Goal: Use online tool/utility: Utilize a website feature to perform a specific function

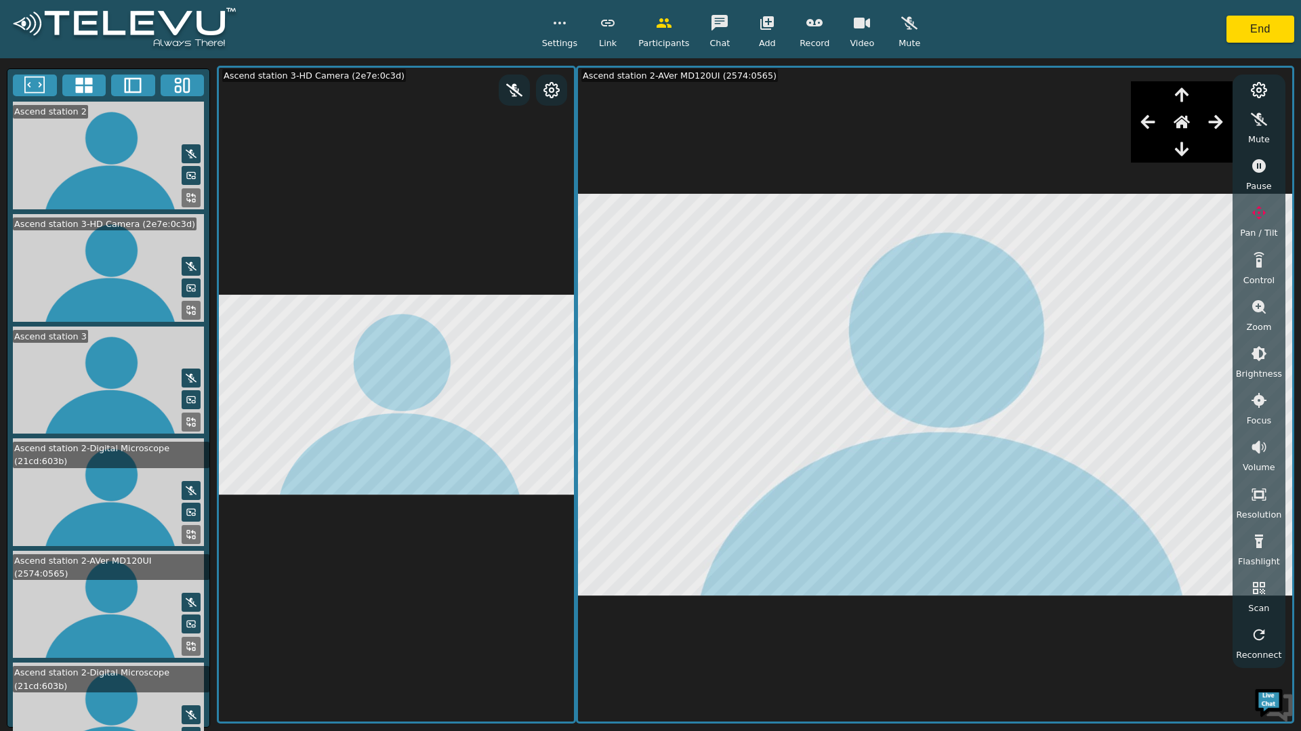
scroll to position [21, 0]
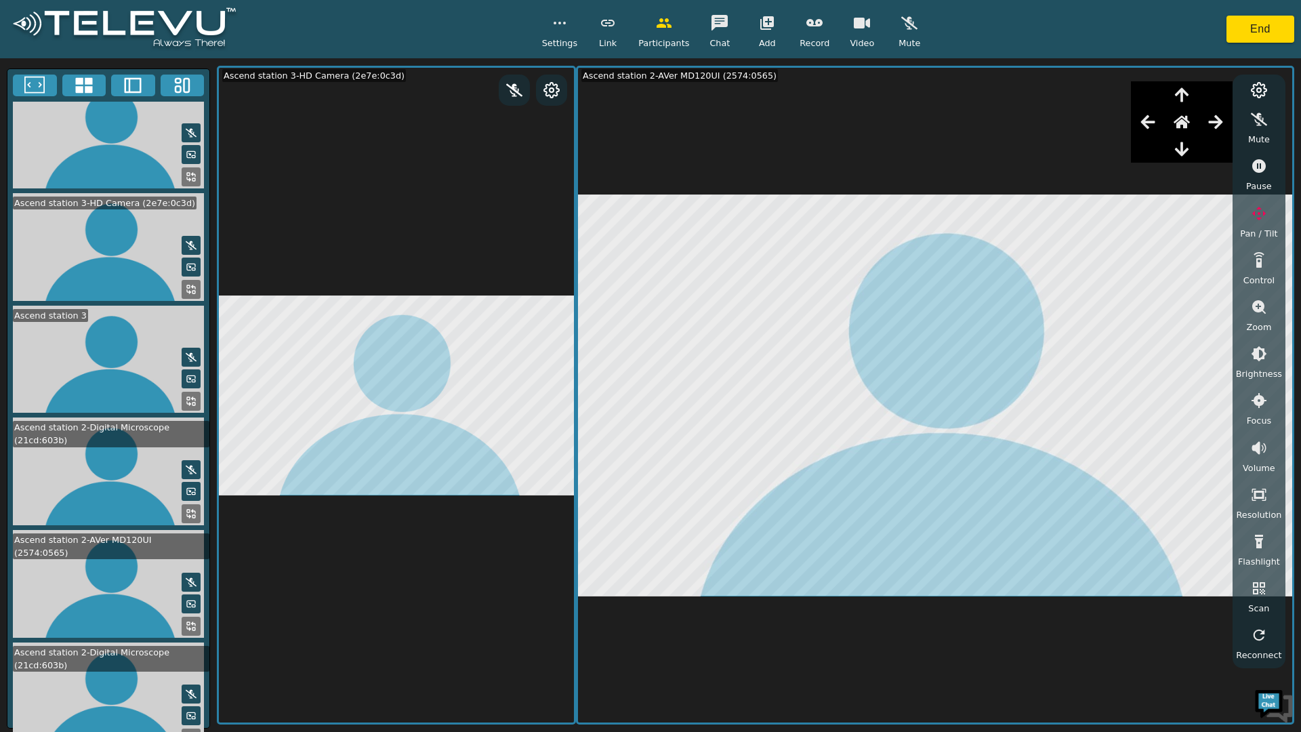
click at [1198, 119] on button "button" at bounding box center [1182, 121] width 34 height 27
click at [1256, 321] on span "Zoom" at bounding box center [1258, 327] width 25 height 13
click at [1266, 307] on icon "button" at bounding box center [1259, 307] width 16 height 16
click at [1262, 90] on icon at bounding box center [1259, 90] width 16 height 16
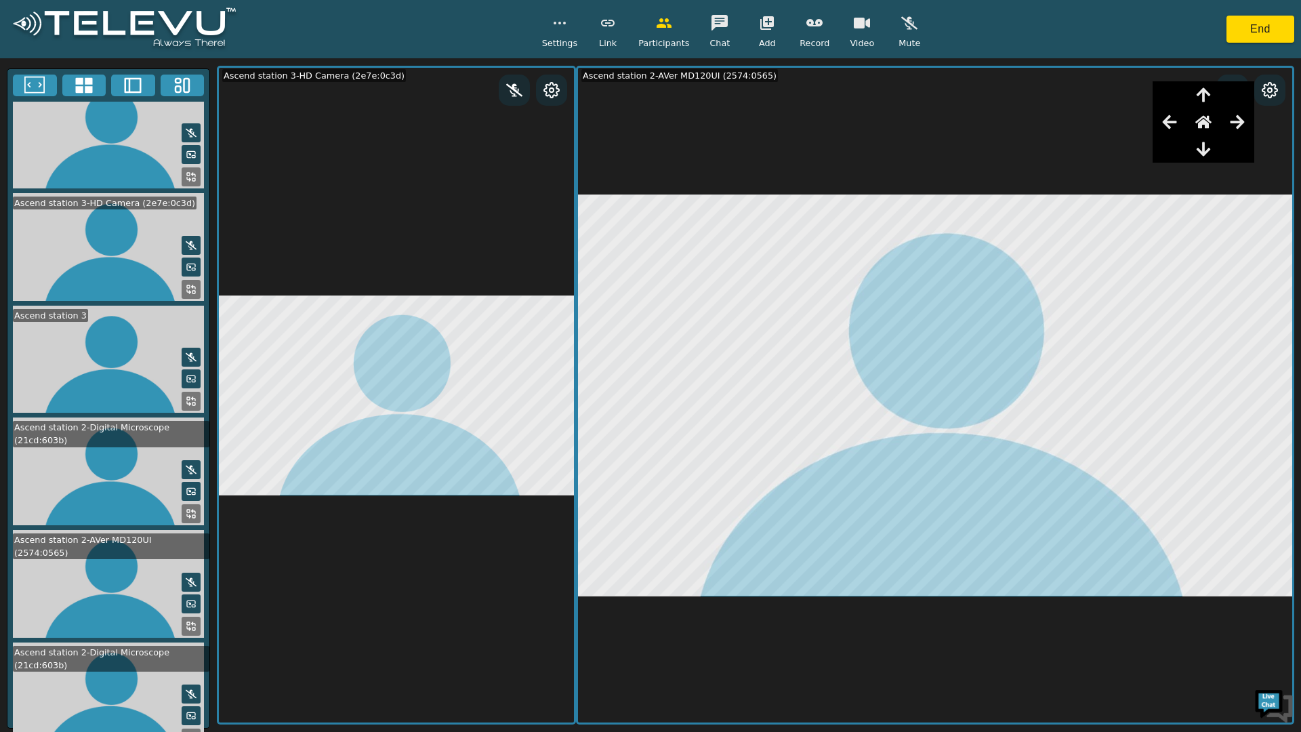
click at [187, 289] on icon at bounding box center [188, 290] width 3 height 3
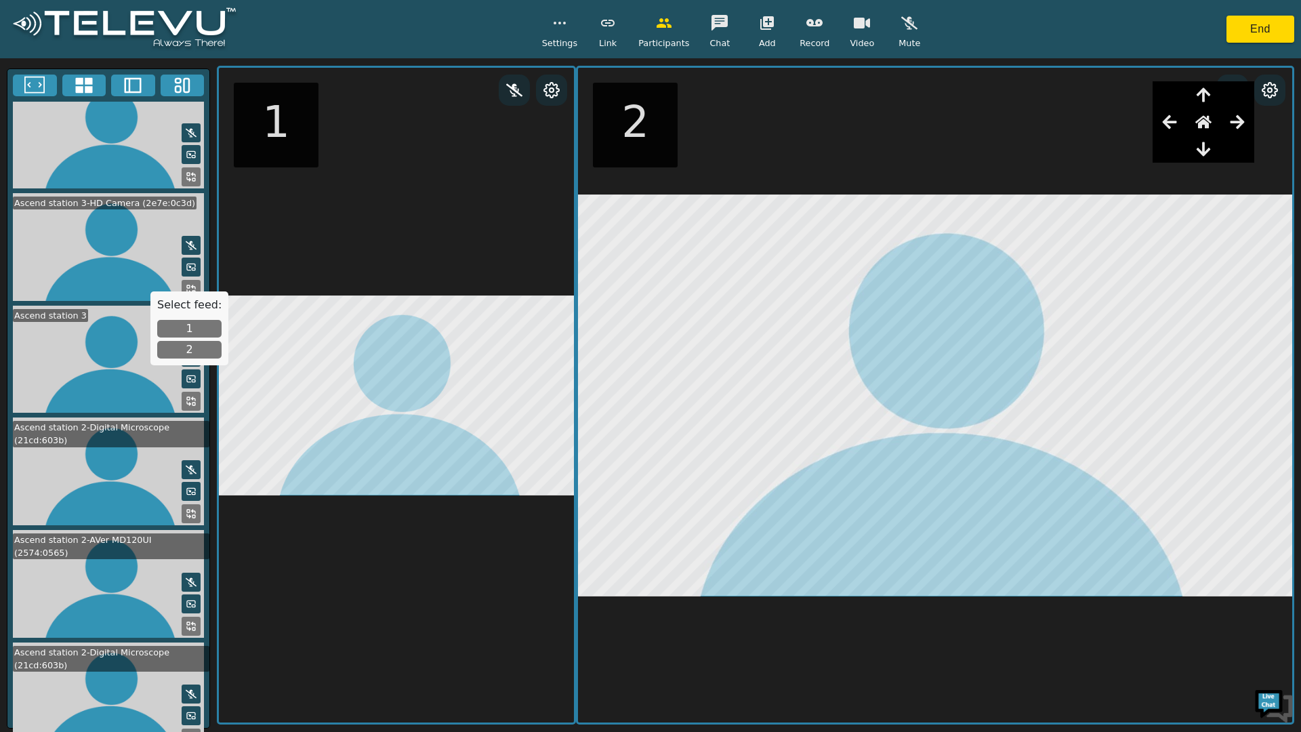
click at [199, 356] on button "2" at bounding box center [189, 350] width 64 height 18
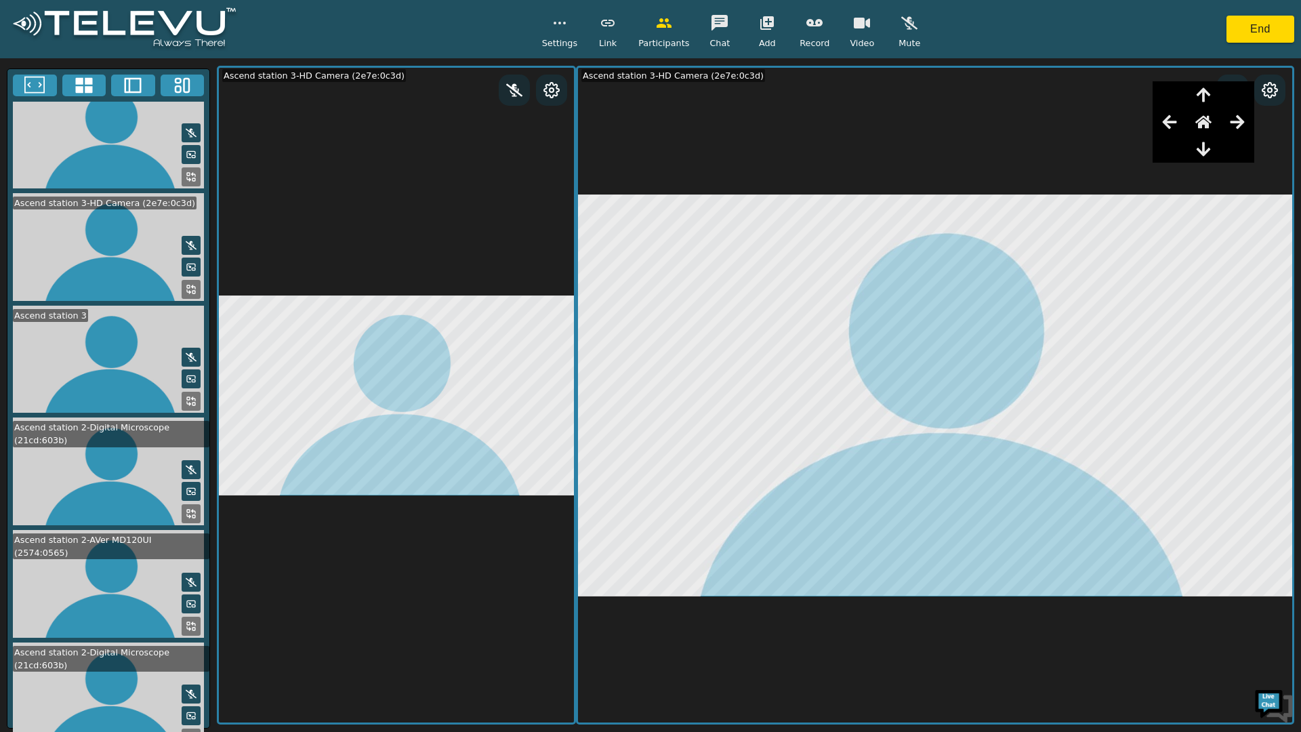
click at [1204, 125] on icon "button" at bounding box center [1203, 122] width 16 height 13
click at [1239, 124] on icon "button" at bounding box center [1237, 122] width 16 height 16
click at [1233, 120] on icon "button" at bounding box center [1237, 122] width 16 height 16
click at [1232, 121] on icon "button" at bounding box center [1238, 122] width 14 height 14
click at [1229, 122] on icon "button" at bounding box center [1237, 122] width 16 height 16
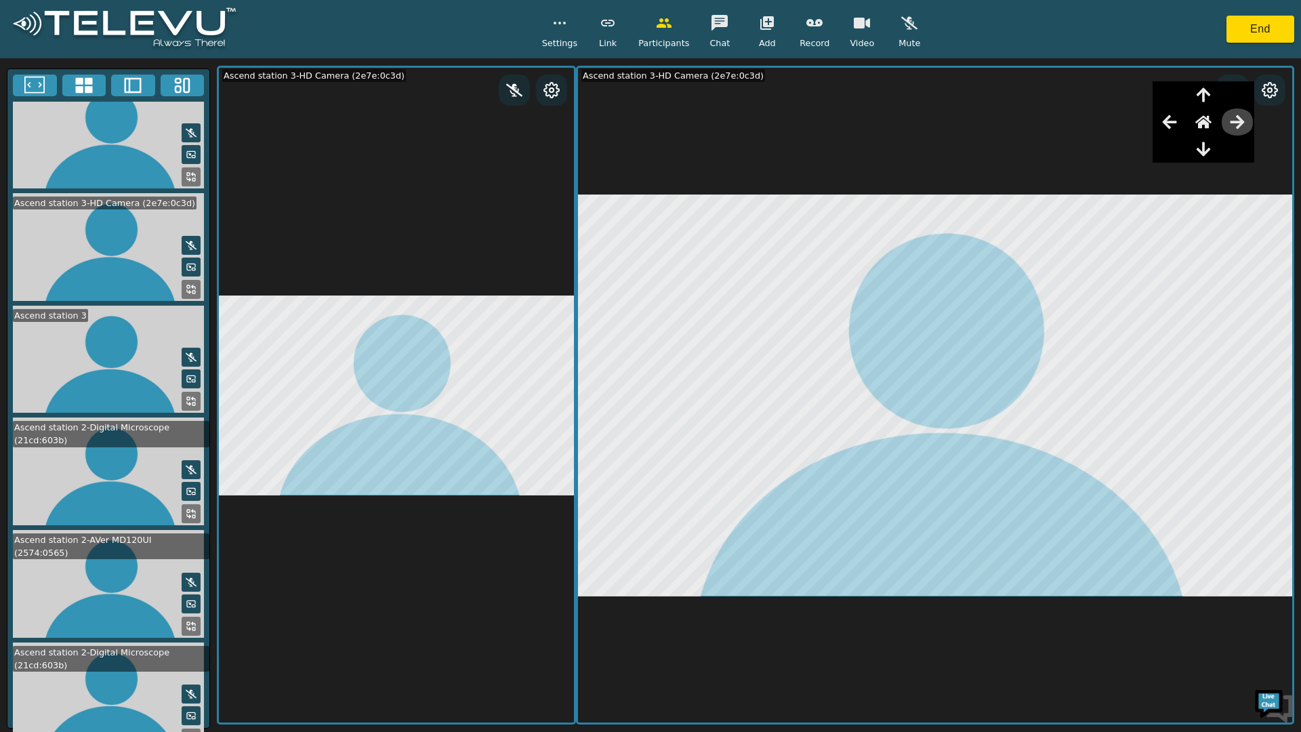
click at [1227, 123] on button "button" at bounding box center [1237, 121] width 34 height 27
click at [1171, 125] on icon "button" at bounding box center [1170, 122] width 16 height 16
click at [1168, 125] on icon "button" at bounding box center [1169, 122] width 14 height 14
click at [1267, 80] on div at bounding box center [1269, 90] width 31 height 31
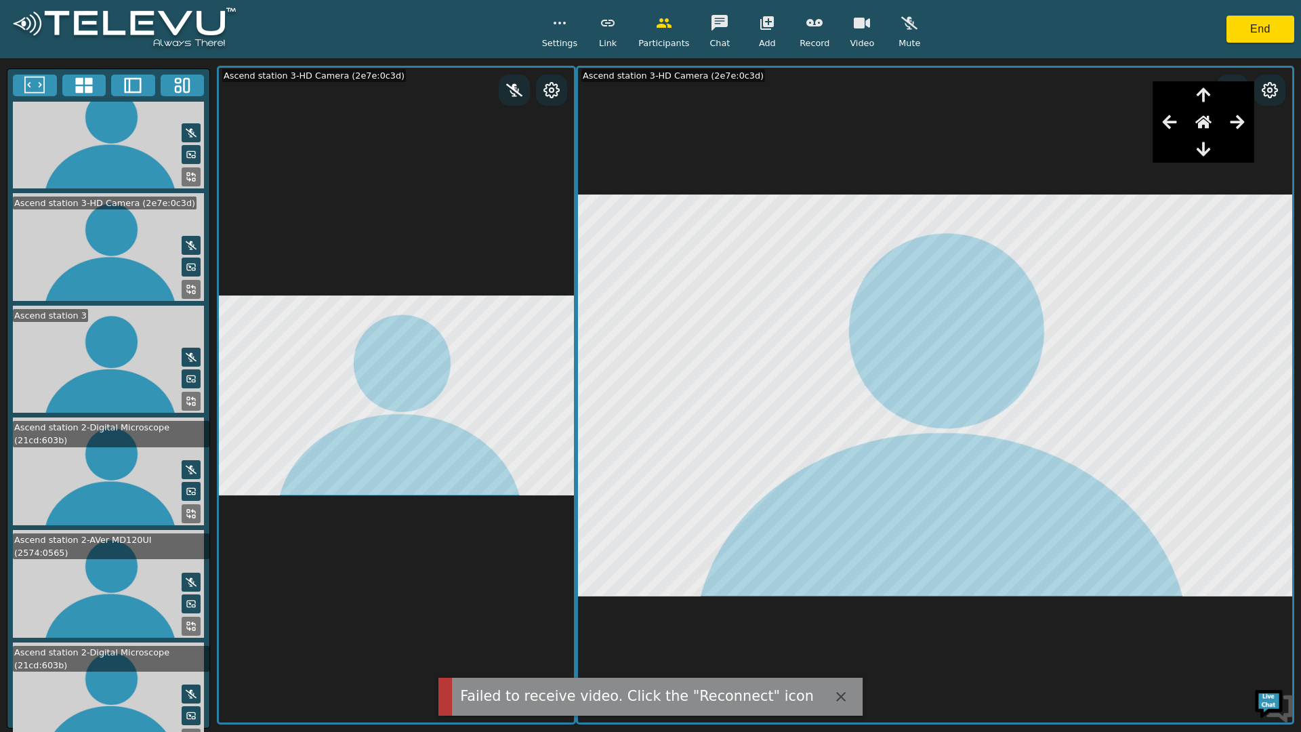
click at [1270, 90] on icon at bounding box center [1270, 90] width 16 height 16
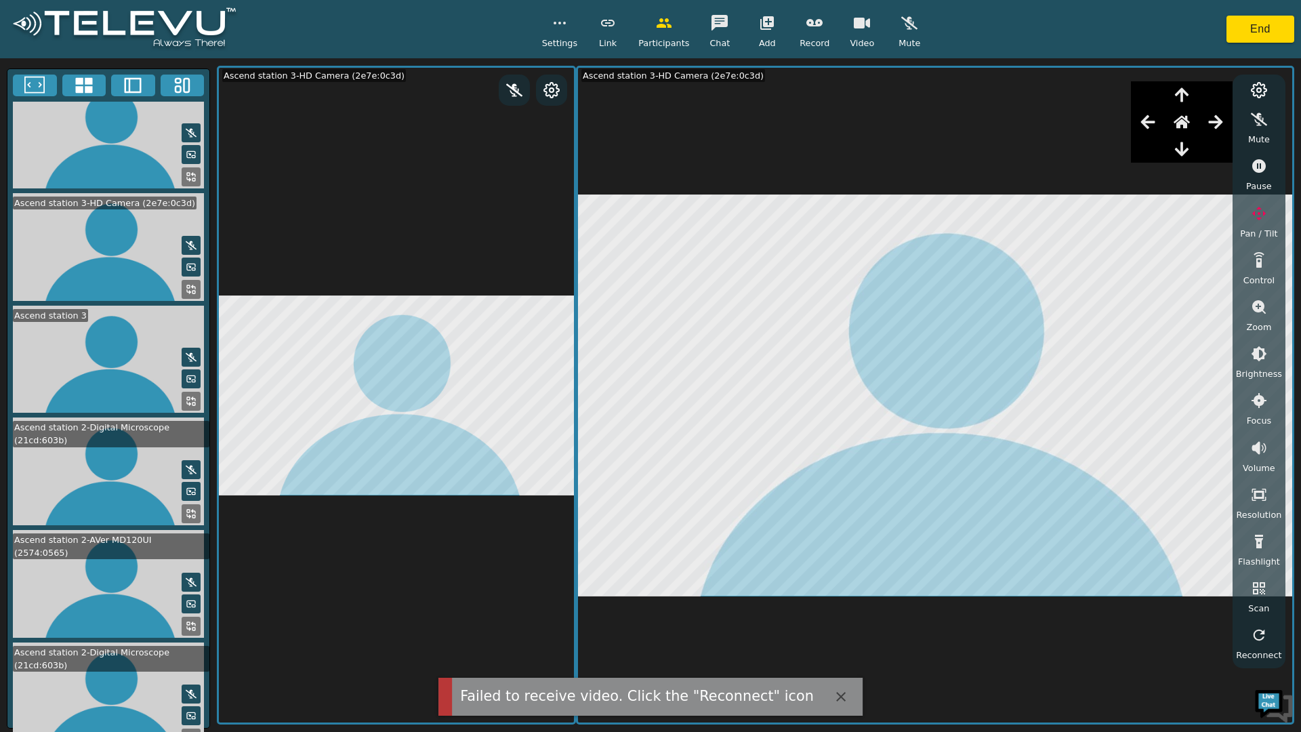
click at [1266, 305] on icon "button" at bounding box center [1259, 307] width 14 height 14
click at [1258, 356] on icon "button" at bounding box center [1259, 354] width 12 height 12
click at [1258, 355] on icon "button" at bounding box center [1259, 354] width 12 height 12
click at [1258, 355] on icon "button" at bounding box center [1259, 354] width 16 height 16
click at [1258, 354] on icon "button" at bounding box center [1259, 354] width 16 height 16
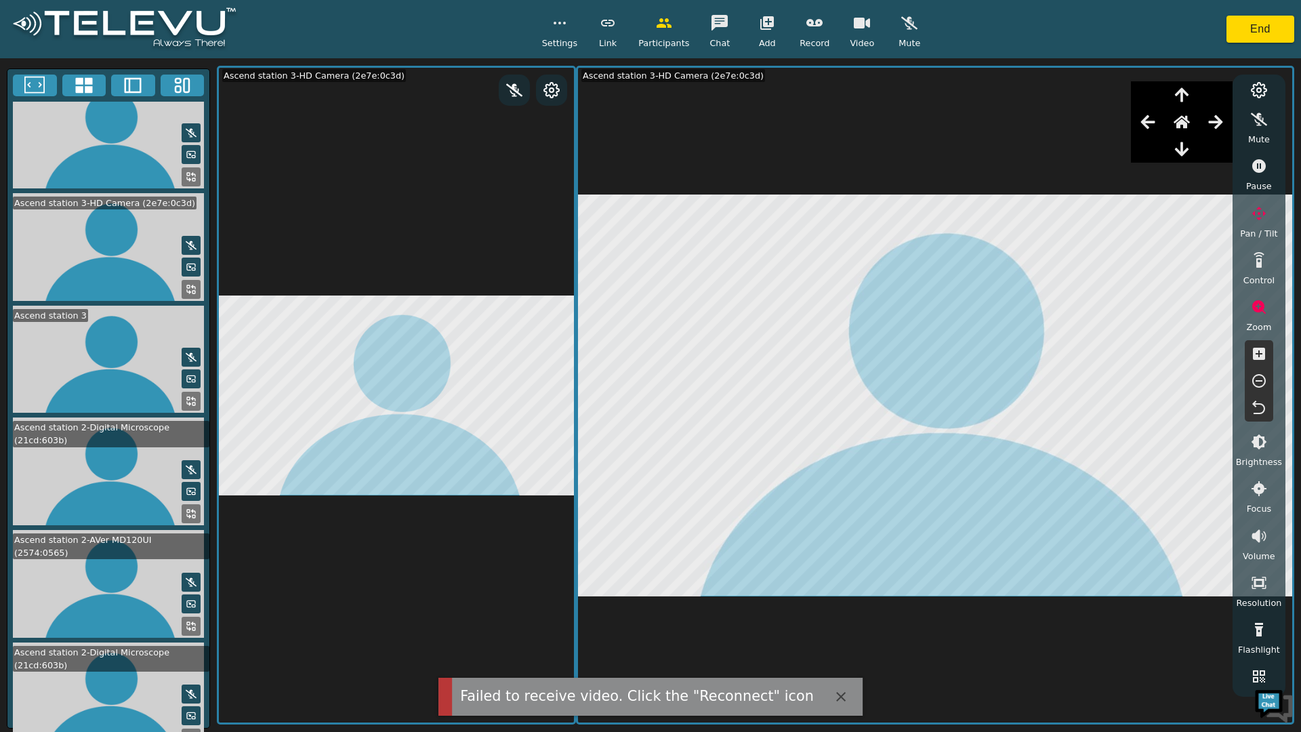
click at [1259, 354] on icon "button" at bounding box center [1259, 354] width 16 height 16
click at [1259, 353] on icon "button" at bounding box center [1259, 354] width 16 height 16
click at [1260, 353] on icon "button" at bounding box center [1259, 354] width 12 height 12
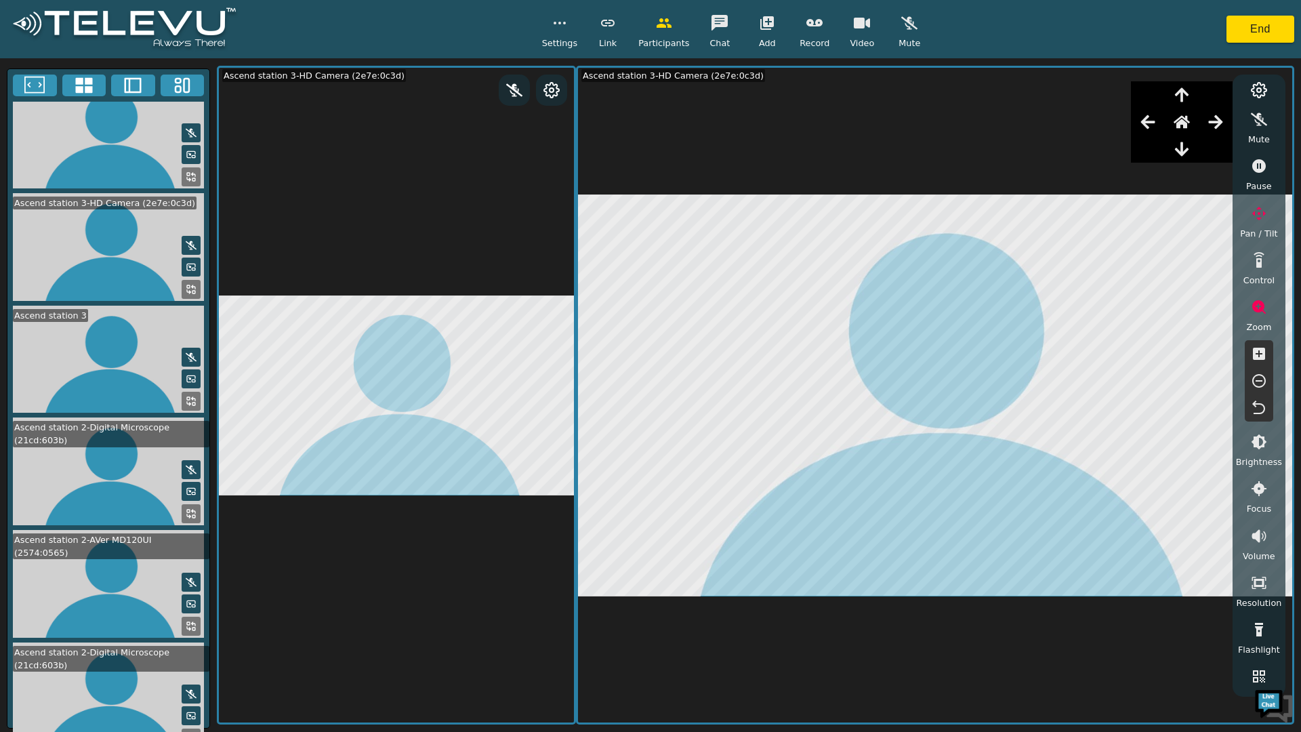
click at [1264, 354] on icon "button" at bounding box center [1259, 354] width 12 height 12
click at [1264, 352] on icon "button" at bounding box center [1259, 354] width 12 height 12
click at [1264, 354] on icon "button" at bounding box center [1259, 354] width 12 height 12
click at [1259, 356] on icon "button" at bounding box center [1259, 354] width 16 height 16
click at [1258, 356] on icon "button" at bounding box center [1259, 354] width 12 height 12
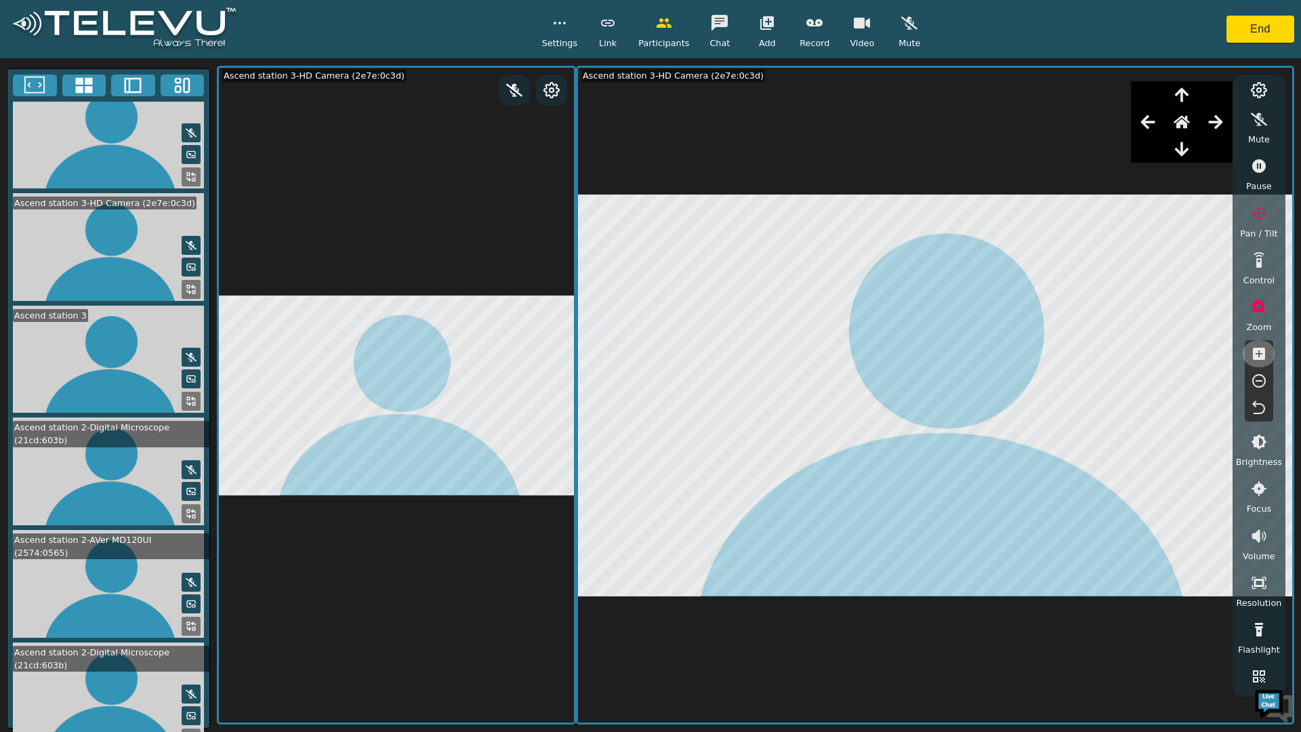
click at [1256, 357] on icon "button" at bounding box center [1259, 354] width 12 height 12
click at [1254, 356] on icon "button" at bounding box center [1259, 354] width 12 height 12
click at [1255, 354] on icon "button" at bounding box center [1259, 354] width 12 height 12
click at [1254, 354] on icon "button" at bounding box center [1259, 354] width 12 height 12
click at [1254, 352] on icon "button" at bounding box center [1259, 354] width 12 height 12
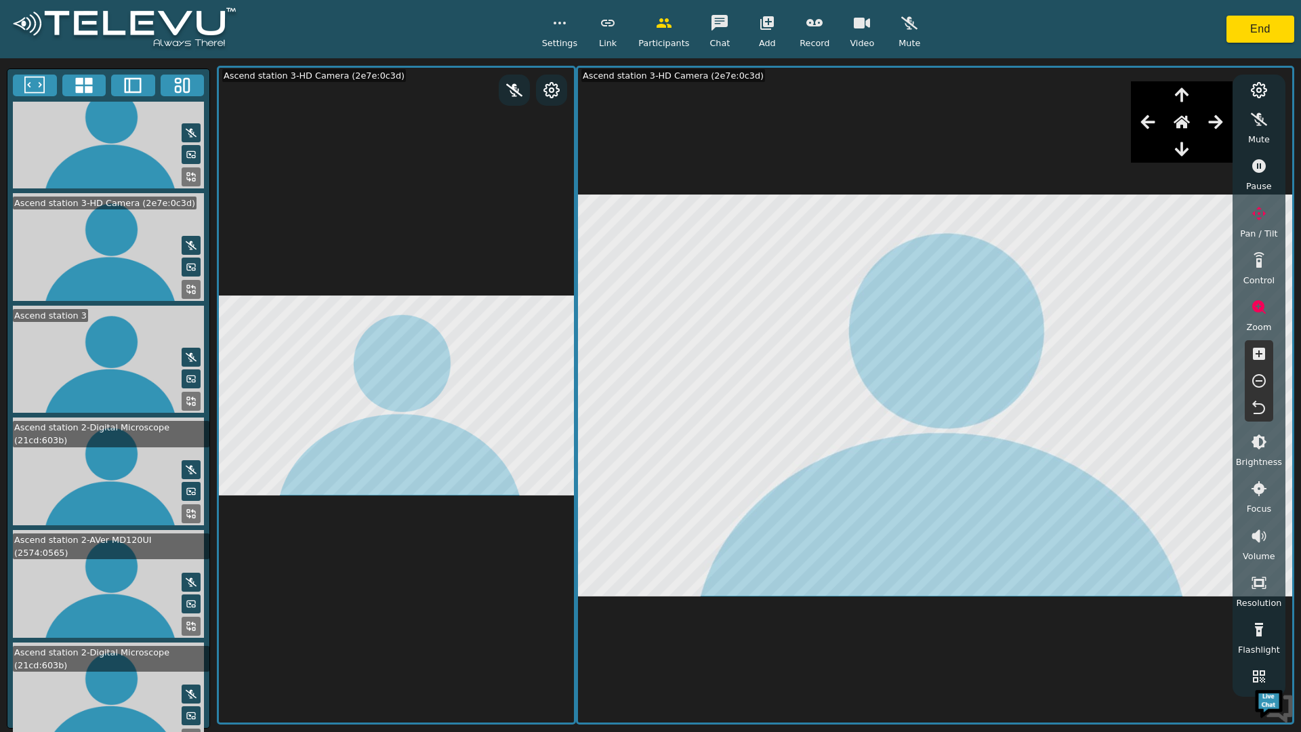
click at [1254, 354] on icon "button" at bounding box center [1259, 354] width 12 height 12
click at [1254, 353] on icon "button" at bounding box center [1259, 354] width 12 height 12
click at [1254, 354] on icon "button" at bounding box center [1259, 354] width 12 height 12
click at [1193, 96] on button "button" at bounding box center [1182, 94] width 34 height 27
click at [1189, 95] on icon "button" at bounding box center [1182, 95] width 14 height 14
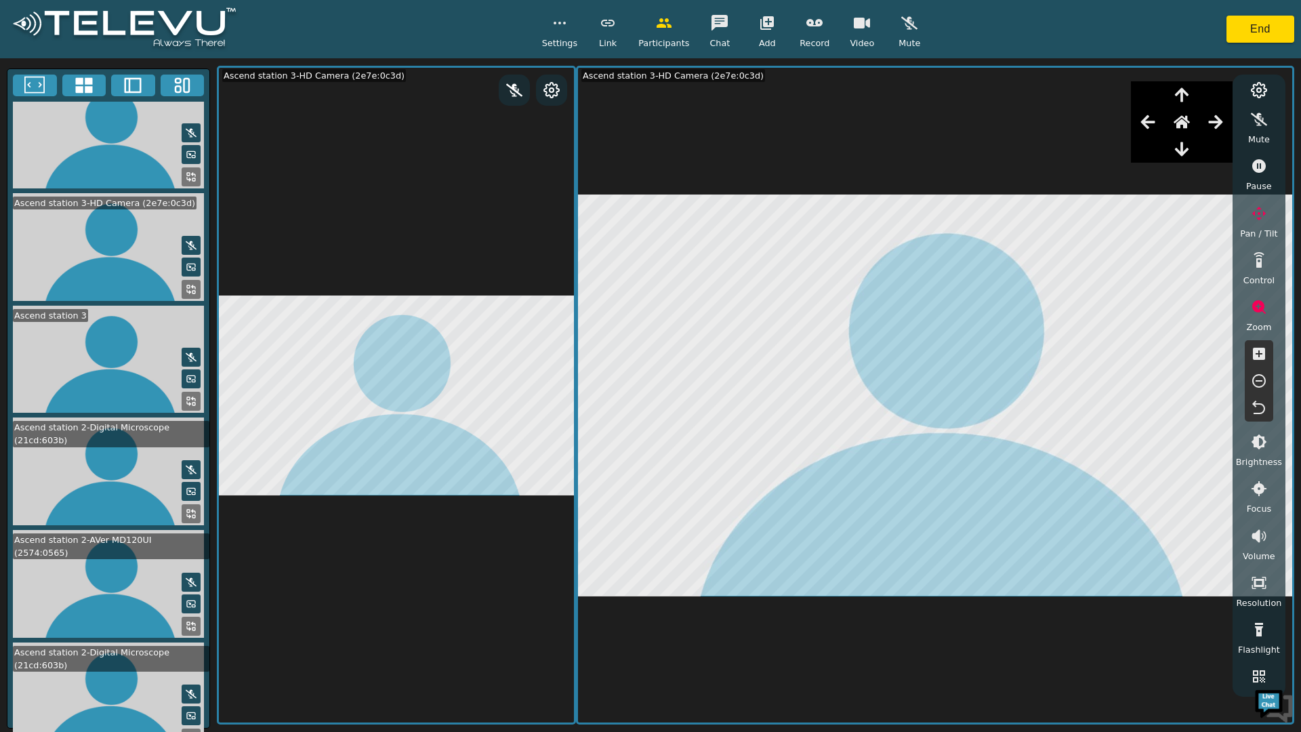
click at [1190, 93] on icon "button" at bounding box center [1182, 95] width 16 height 16
click at [1190, 94] on icon "button" at bounding box center [1182, 95] width 16 height 16
click at [1259, 354] on icon "button" at bounding box center [1259, 354] width 16 height 16
click at [1258, 354] on icon "button" at bounding box center [1259, 354] width 16 height 16
click at [1259, 355] on icon "button" at bounding box center [1259, 354] width 16 height 16
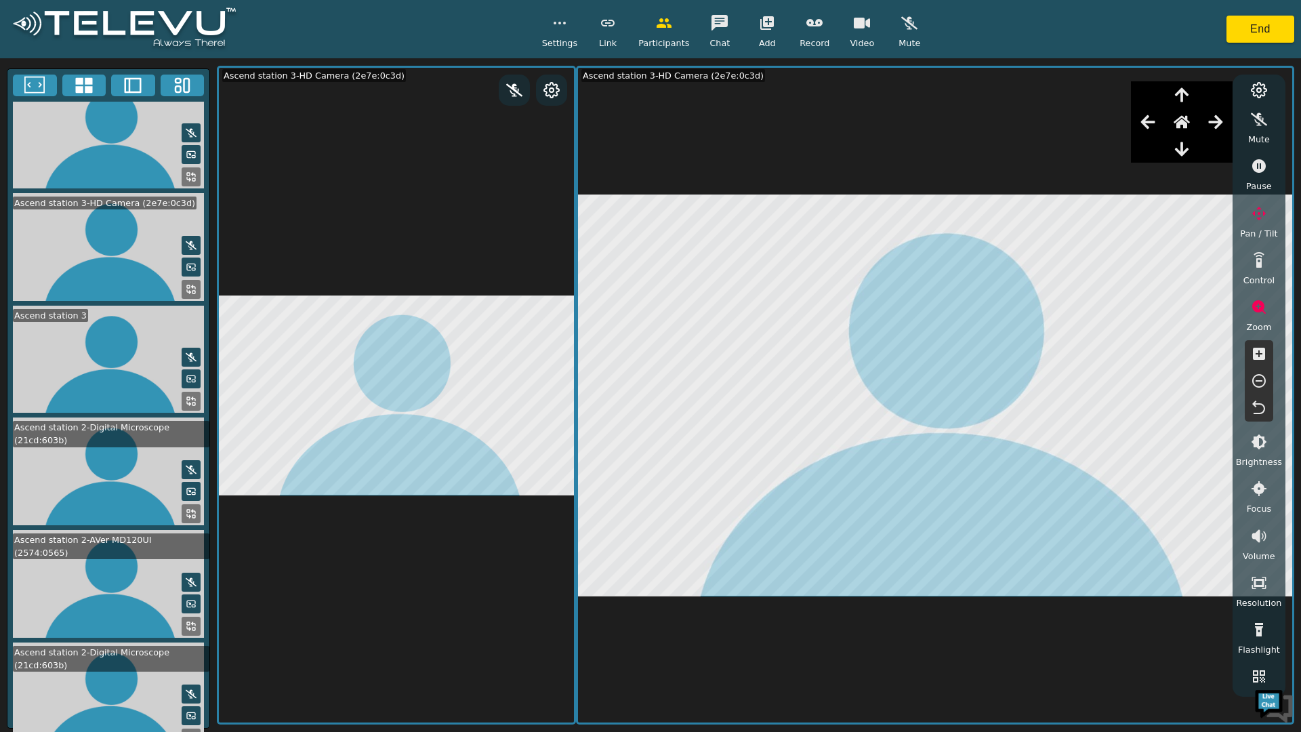
click at [1263, 355] on icon "button" at bounding box center [1259, 354] width 12 height 12
click at [1260, 354] on icon "button" at bounding box center [1259, 354] width 16 height 16
click at [1265, 355] on icon "button" at bounding box center [1259, 354] width 12 height 12
click at [1263, 354] on icon "button" at bounding box center [1259, 354] width 12 height 12
click at [1259, 355] on icon "button" at bounding box center [1259, 354] width 16 height 16
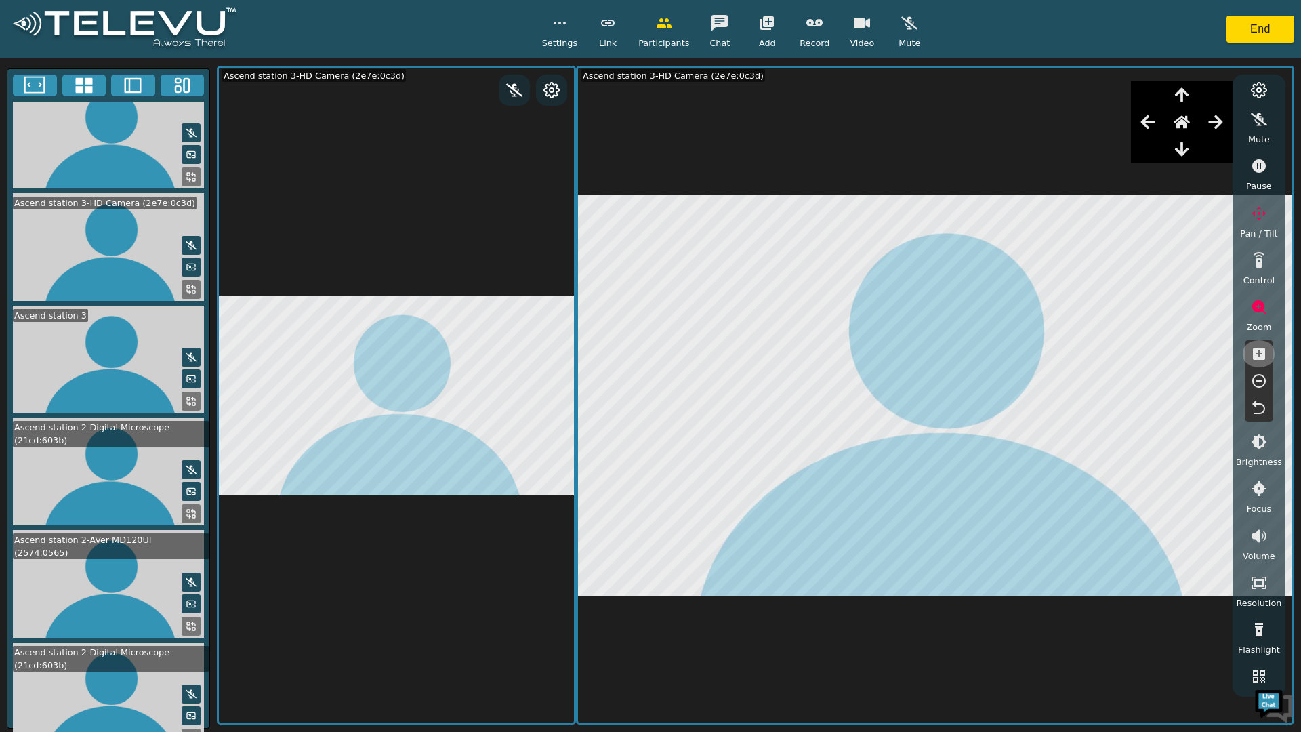
click at [1259, 354] on icon "button" at bounding box center [1259, 354] width 16 height 16
click at [1258, 354] on icon "button" at bounding box center [1259, 354] width 16 height 16
click at [1258, 355] on icon "button" at bounding box center [1259, 354] width 16 height 16
click at [1258, 355] on icon "button" at bounding box center [1259, 354] width 12 height 12
click at [1258, 354] on icon "button" at bounding box center [1259, 354] width 16 height 16
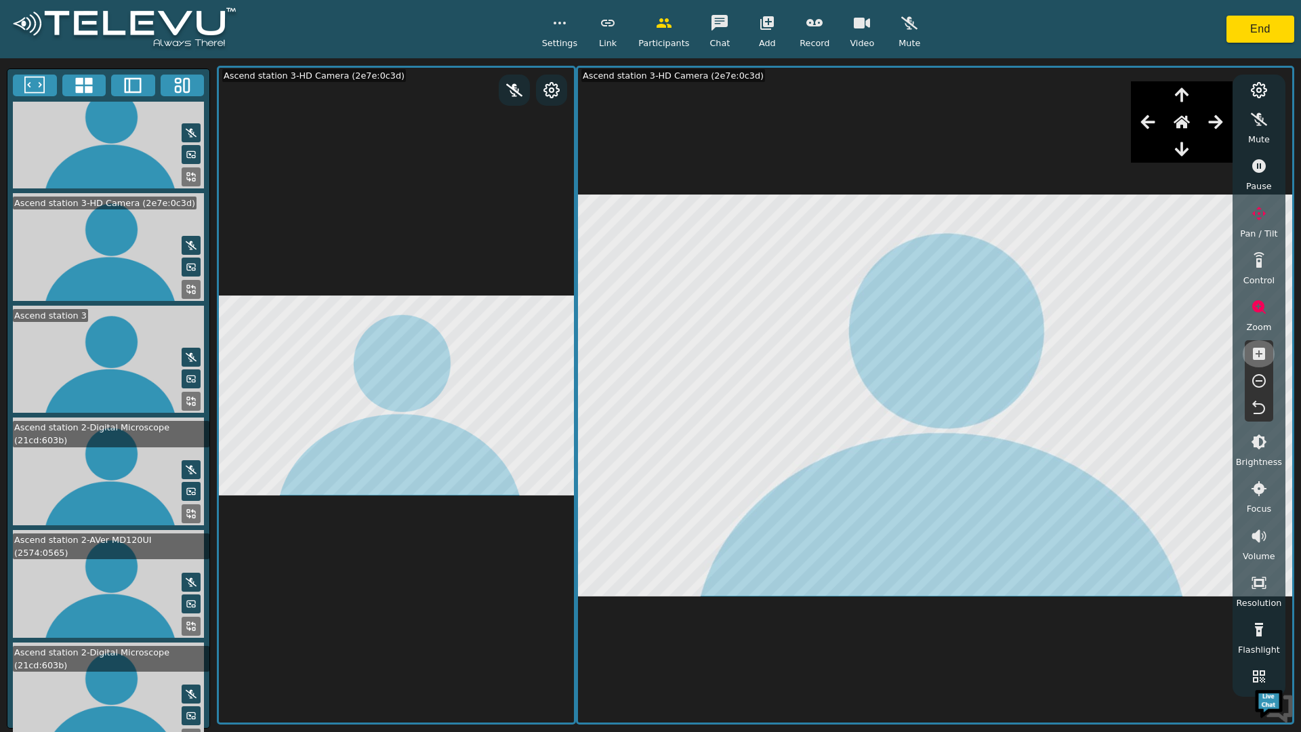
click at [1257, 353] on icon "button" at bounding box center [1259, 354] width 12 height 12
click at [1256, 354] on icon "button" at bounding box center [1259, 354] width 16 height 16
click at [1256, 353] on icon "button" at bounding box center [1259, 354] width 12 height 12
click at [1256, 352] on icon "button" at bounding box center [1259, 354] width 12 height 12
click at [1255, 352] on icon "button" at bounding box center [1259, 354] width 12 height 12
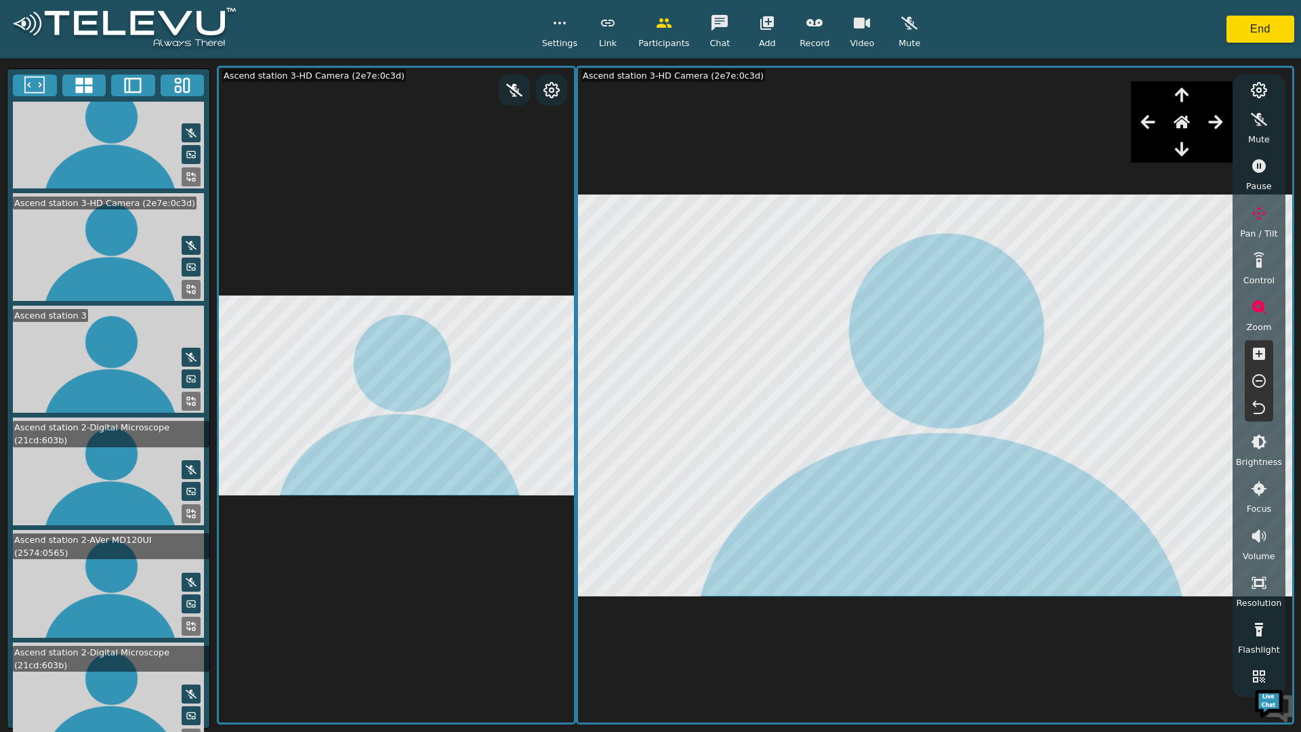
click at [1255, 352] on icon "button" at bounding box center [1259, 354] width 12 height 12
click at [1256, 352] on icon "button" at bounding box center [1259, 354] width 12 height 12
click at [1188, 86] on button "button" at bounding box center [1182, 94] width 34 height 27
click at [1183, 93] on icon "button" at bounding box center [1182, 95] width 14 height 14
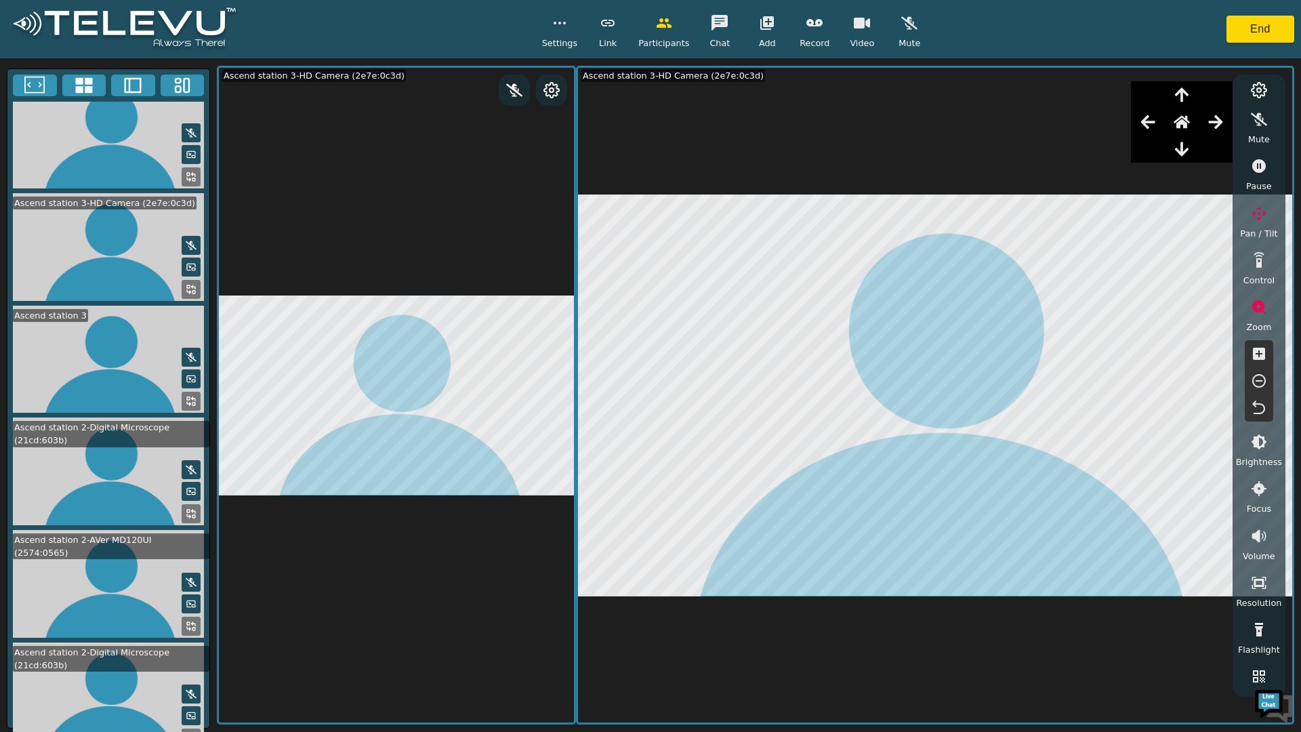
click at [1258, 356] on icon "button" at bounding box center [1259, 354] width 16 height 16
click at [1256, 354] on icon "button" at bounding box center [1259, 354] width 16 height 16
click at [1256, 356] on icon "button" at bounding box center [1259, 354] width 12 height 12
click at [1254, 356] on icon "button" at bounding box center [1259, 354] width 12 height 12
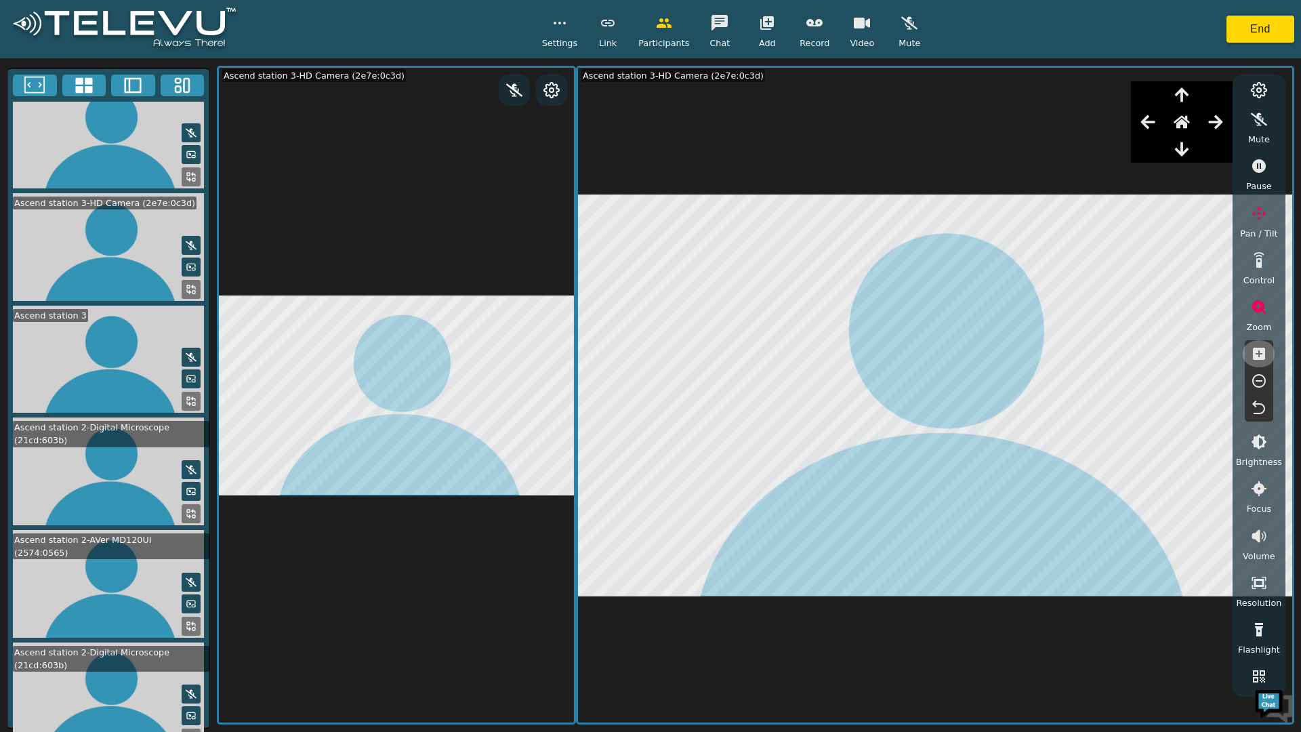
click at [1255, 357] on icon "button" at bounding box center [1259, 354] width 12 height 12
click at [1253, 358] on icon "button" at bounding box center [1259, 354] width 12 height 12
click at [1254, 358] on icon "button" at bounding box center [1259, 354] width 12 height 12
click at [1253, 358] on icon "button" at bounding box center [1259, 354] width 12 height 12
click at [1253, 359] on icon "button" at bounding box center [1259, 354] width 12 height 12
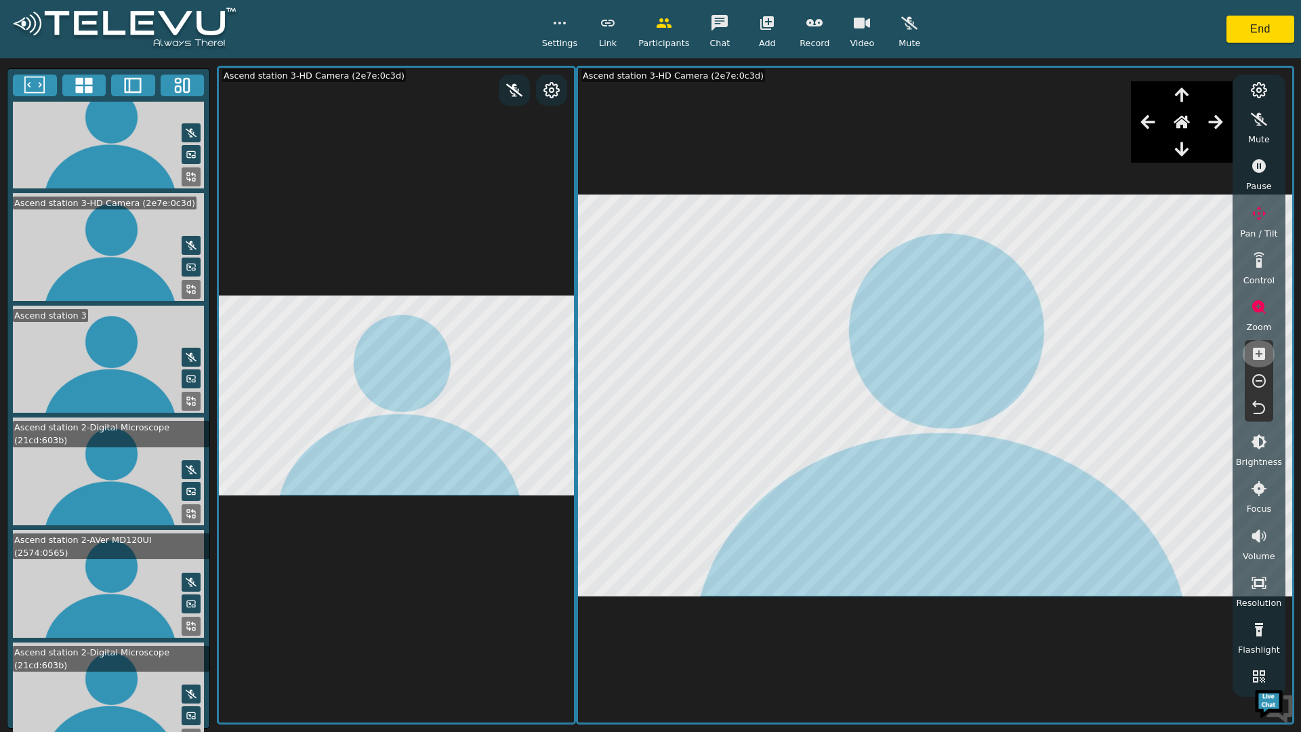
click at [1253, 356] on icon "button" at bounding box center [1259, 354] width 12 height 12
click at [1252, 355] on icon "button" at bounding box center [1259, 354] width 16 height 16
click at [1253, 354] on icon "button" at bounding box center [1259, 354] width 12 height 12
click at [1253, 353] on icon "button" at bounding box center [1259, 354] width 12 height 12
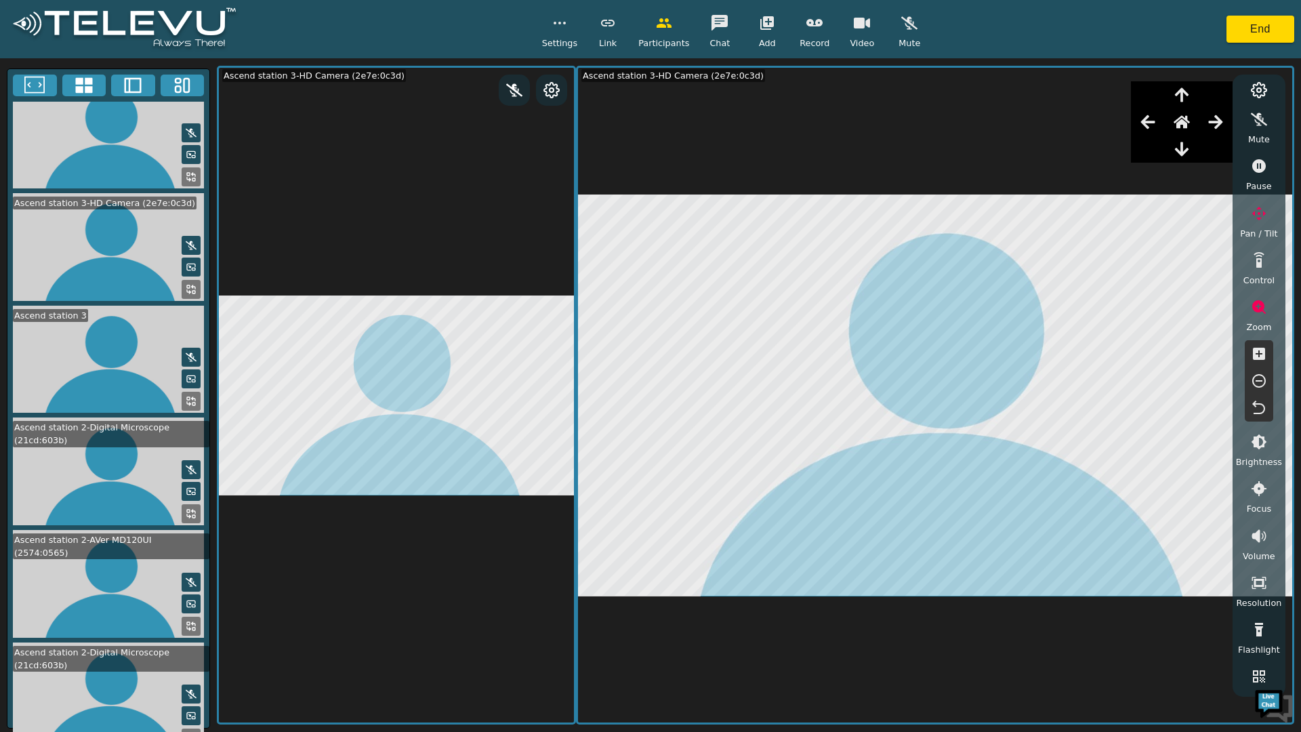
click at [1254, 352] on icon "button" at bounding box center [1259, 354] width 12 height 12
click at [1255, 352] on icon "button" at bounding box center [1259, 354] width 12 height 12
click at [1254, 353] on icon "button" at bounding box center [1259, 354] width 12 height 12
click at [1254, 352] on icon "button" at bounding box center [1259, 354] width 12 height 12
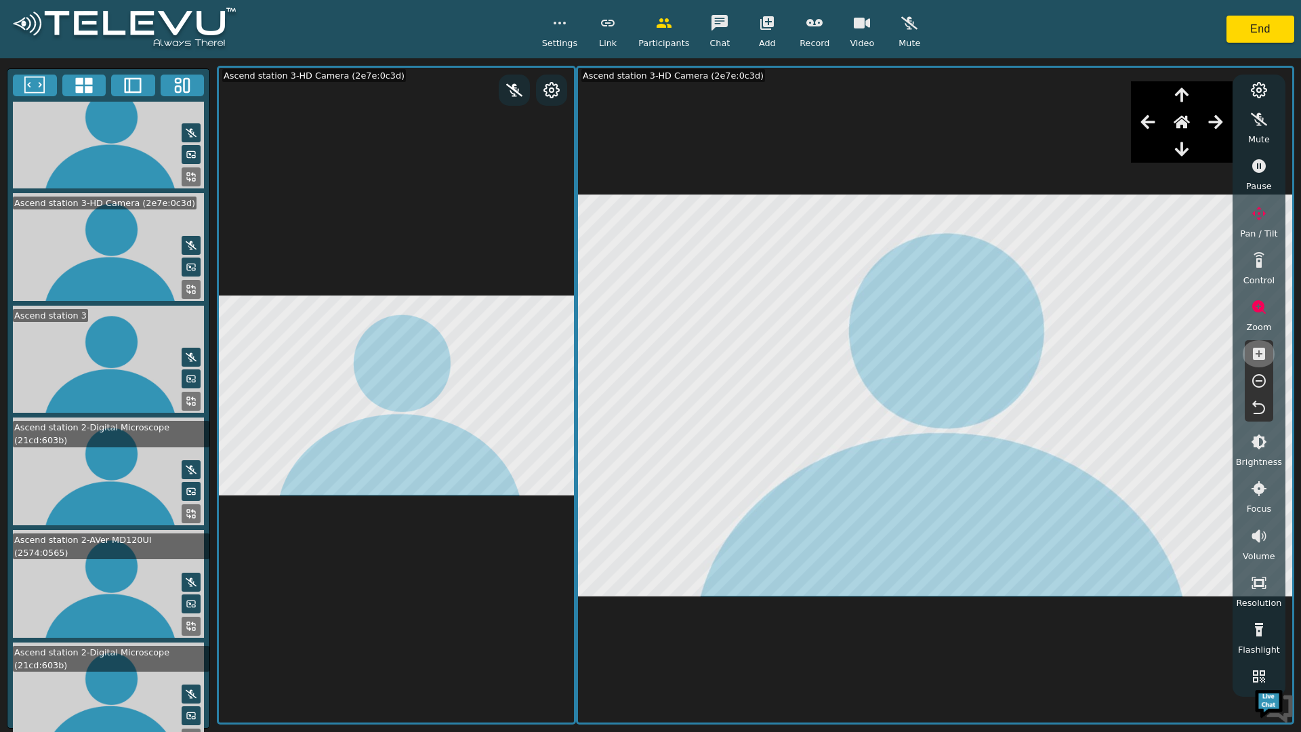
click at [1253, 352] on icon "button" at bounding box center [1259, 354] width 12 height 12
click at [1252, 352] on icon "button" at bounding box center [1259, 354] width 16 height 16
click at [1252, 351] on icon "button" at bounding box center [1259, 354] width 16 height 16
click at [1252, 350] on icon "button" at bounding box center [1259, 354] width 16 height 16
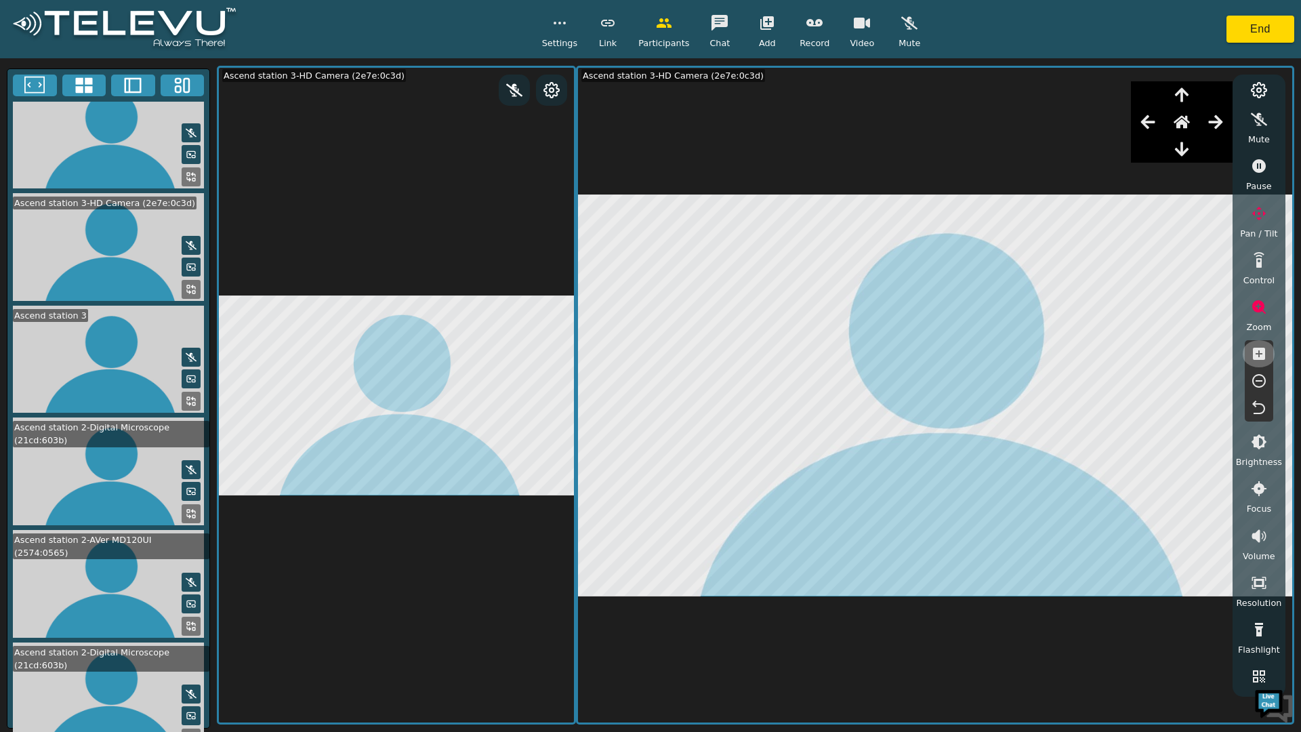
click at [1253, 350] on icon "button" at bounding box center [1259, 354] width 12 height 12
click at [1253, 349] on icon "button" at bounding box center [1259, 354] width 12 height 12
click at [1254, 348] on icon "button" at bounding box center [1259, 354] width 16 height 16
click at [1254, 349] on icon "button" at bounding box center [1259, 354] width 12 height 12
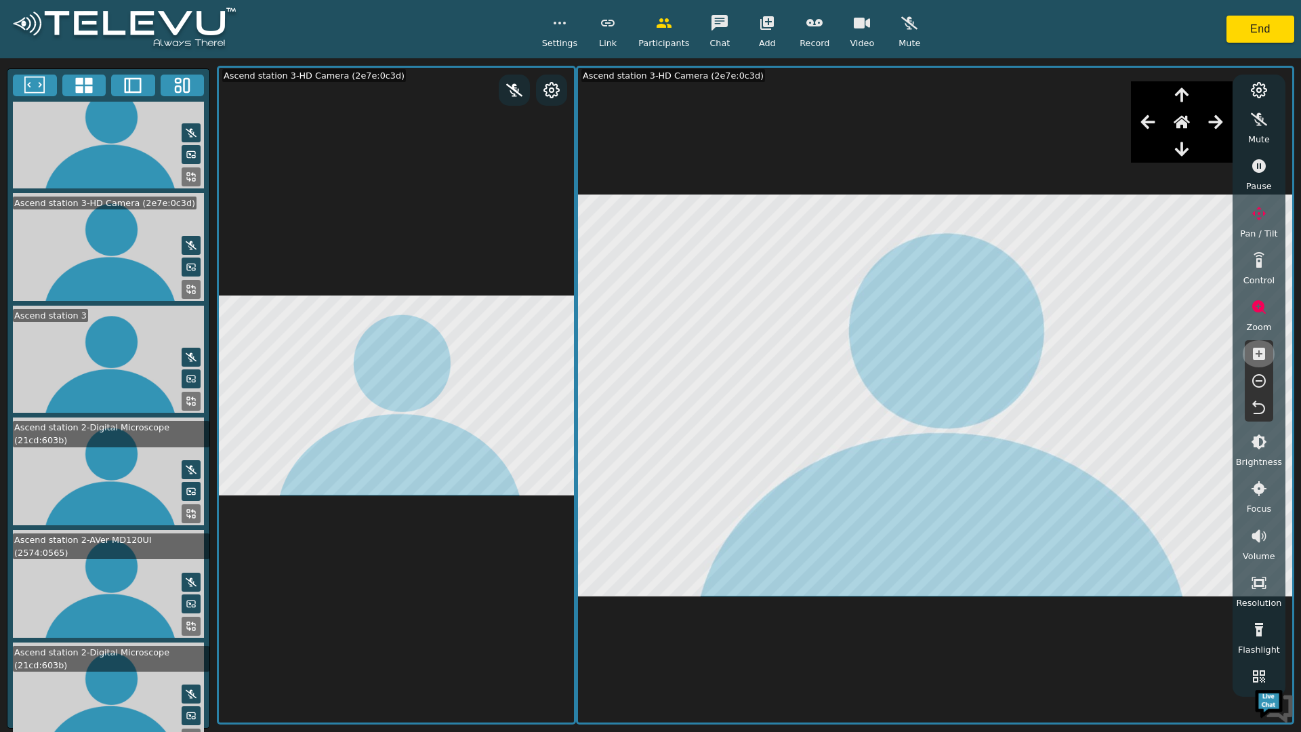
click at [1254, 348] on icon "button" at bounding box center [1259, 354] width 12 height 12
click at [1256, 349] on icon "button" at bounding box center [1259, 354] width 12 height 12
click at [1254, 350] on icon "button" at bounding box center [1259, 354] width 12 height 12
click at [1255, 350] on icon "button" at bounding box center [1259, 354] width 12 height 12
click at [1255, 351] on icon "button" at bounding box center [1259, 354] width 12 height 12
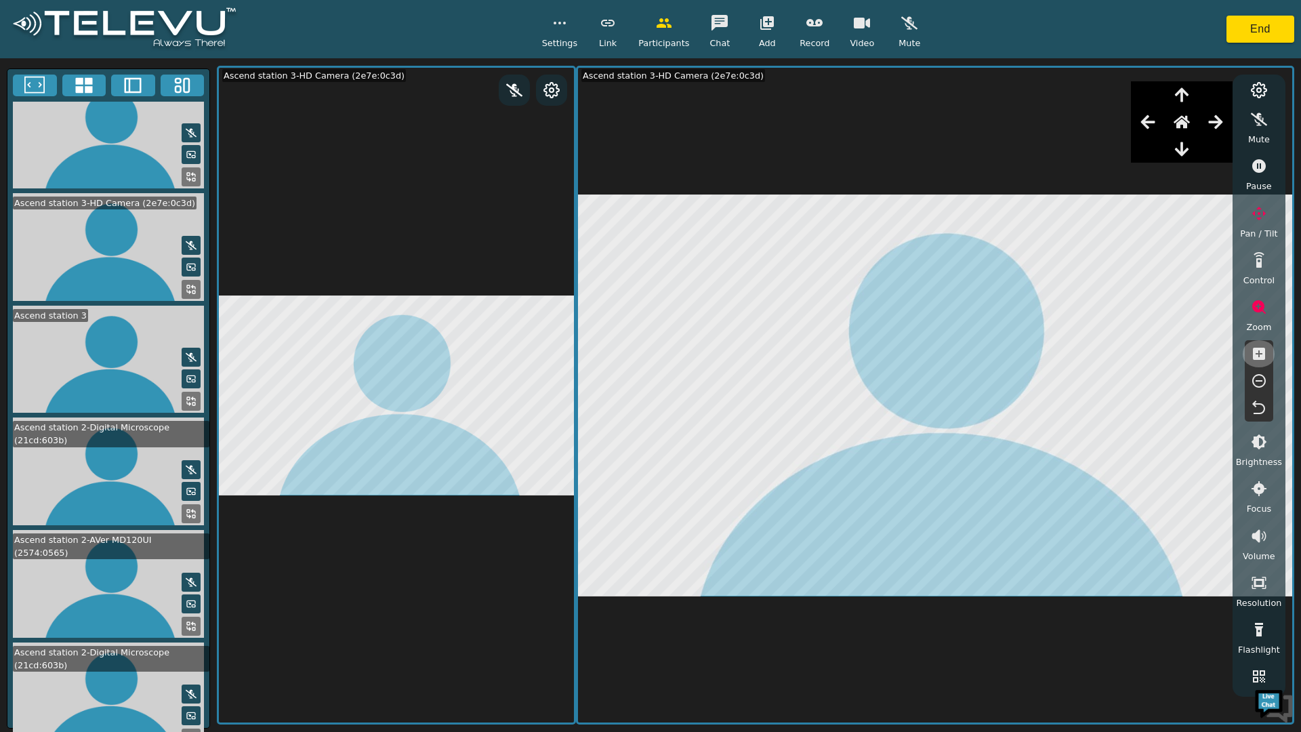
click at [1254, 352] on icon "button" at bounding box center [1259, 354] width 12 height 12
click at [1253, 352] on icon "button" at bounding box center [1259, 354] width 12 height 12
click at [1252, 353] on icon "button" at bounding box center [1259, 354] width 16 height 16
click at [1253, 352] on icon "button" at bounding box center [1259, 354] width 12 height 12
click at [1254, 352] on icon "button" at bounding box center [1259, 354] width 12 height 12
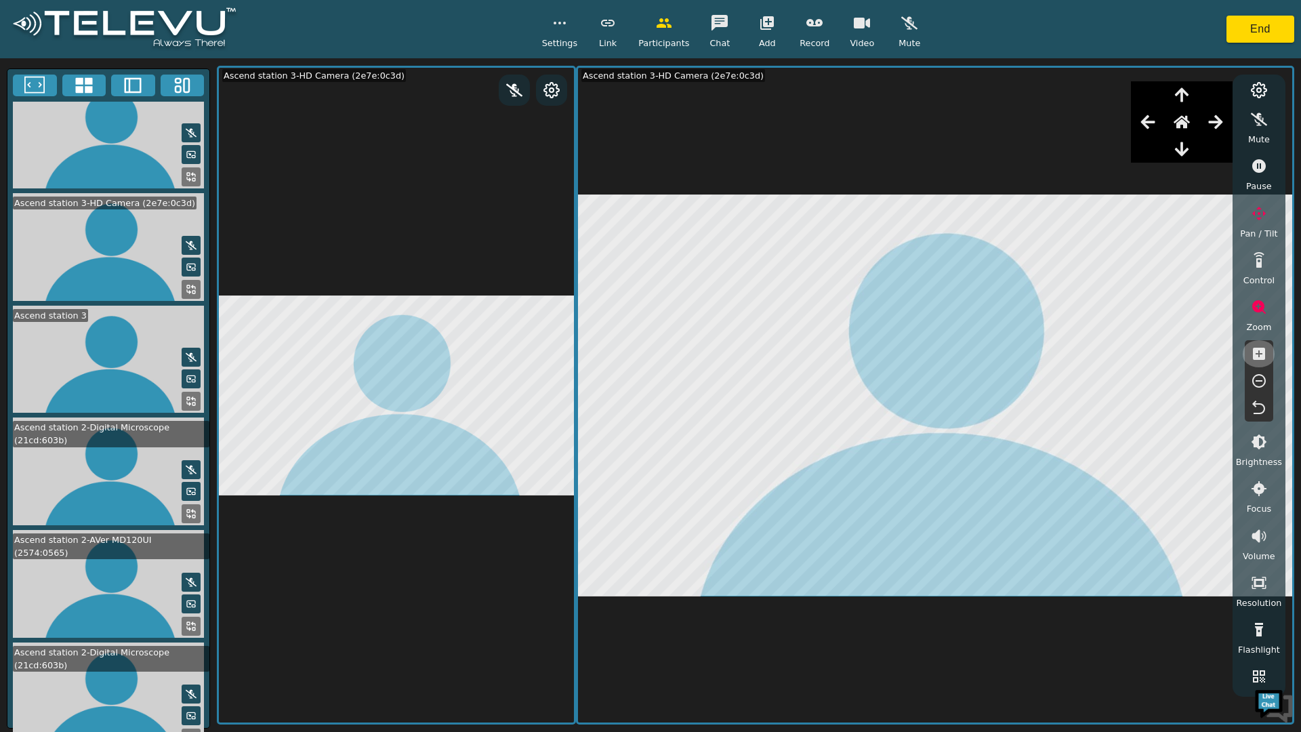
click at [1253, 353] on icon "button" at bounding box center [1259, 354] width 12 height 12
click at [1252, 352] on icon "button" at bounding box center [1259, 354] width 16 height 16
click at [1251, 352] on icon "button" at bounding box center [1259, 354] width 16 height 16
click at [1250, 353] on button "button" at bounding box center [1259, 353] width 34 height 27
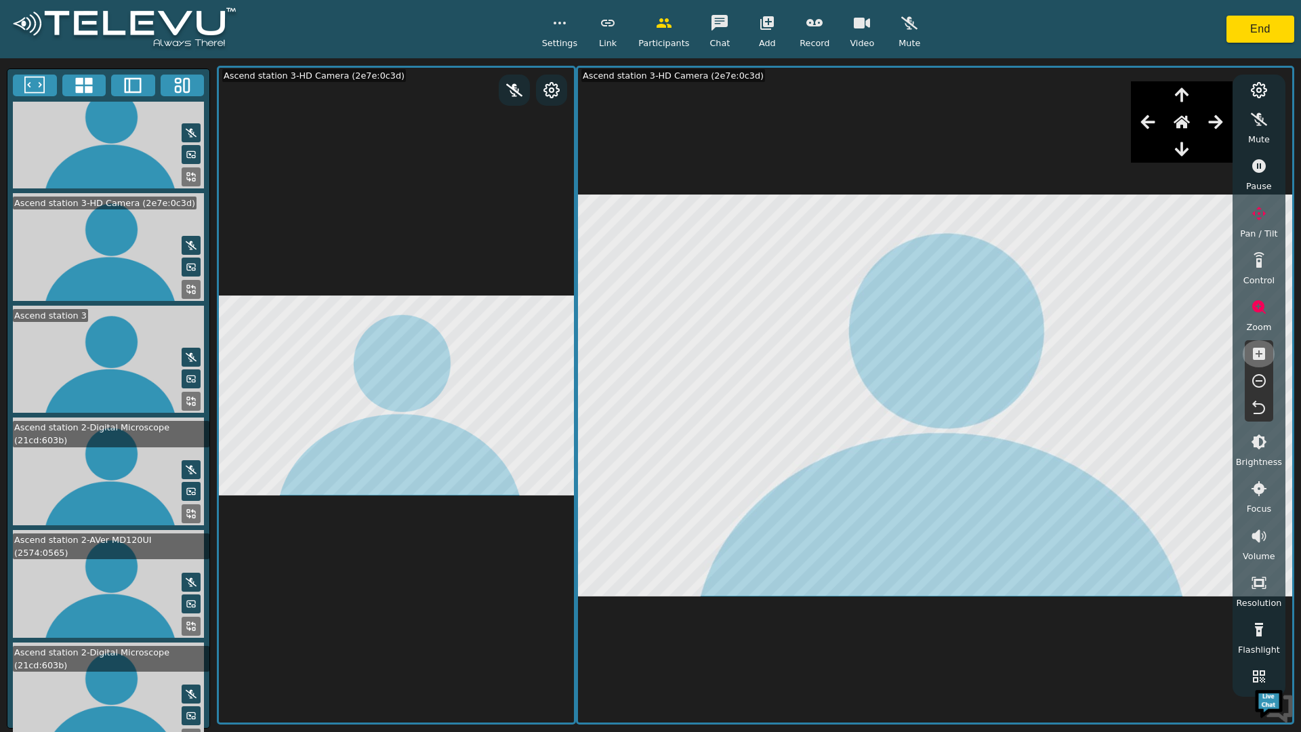
click at [1250, 354] on button "button" at bounding box center [1259, 353] width 34 height 27
click at [1248, 354] on button "button" at bounding box center [1259, 353] width 34 height 27
click at [1247, 354] on button "button" at bounding box center [1259, 353] width 34 height 27
click at [1246, 354] on button "button" at bounding box center [1259, 353] width 34 height 27
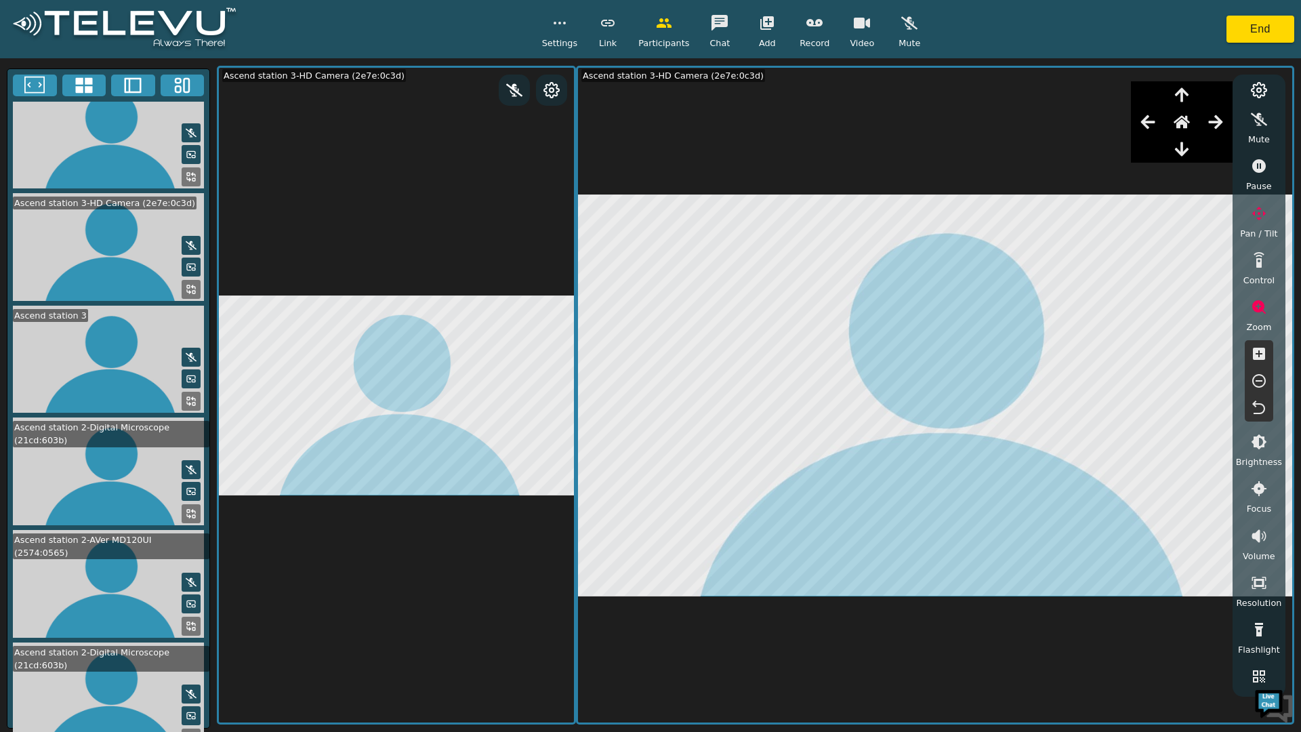
click at [1184, 123] on icon "button" at bounding box center [1182, 122] width 16 height 13
click at [1183, 127] on icon "button" at bounding box center [1182, 122] width 16 height 16
click at [1258, 28] on button "End" at bounding box center [1261, 29] width 68 height 27
